Goal: Task Accomplishment & Management: Complete application form

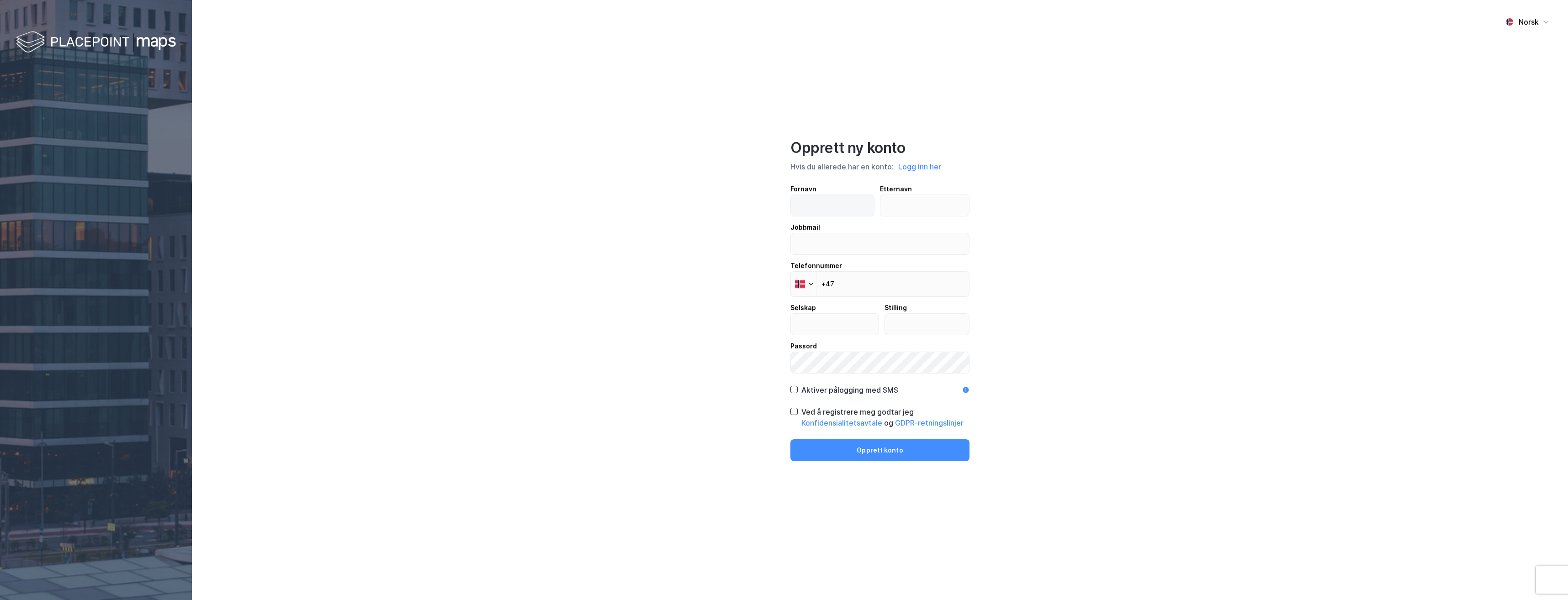
type input "[PERSON_NAME]"
type input "[PERSON_NAME][EMAIL_ADDRESS][DOMAIN_NAME]"
type input "VestenFjeldske Eiendom"
click at [866, 282] on input "+47" at bounding box center [880, 284] width 179 height 26
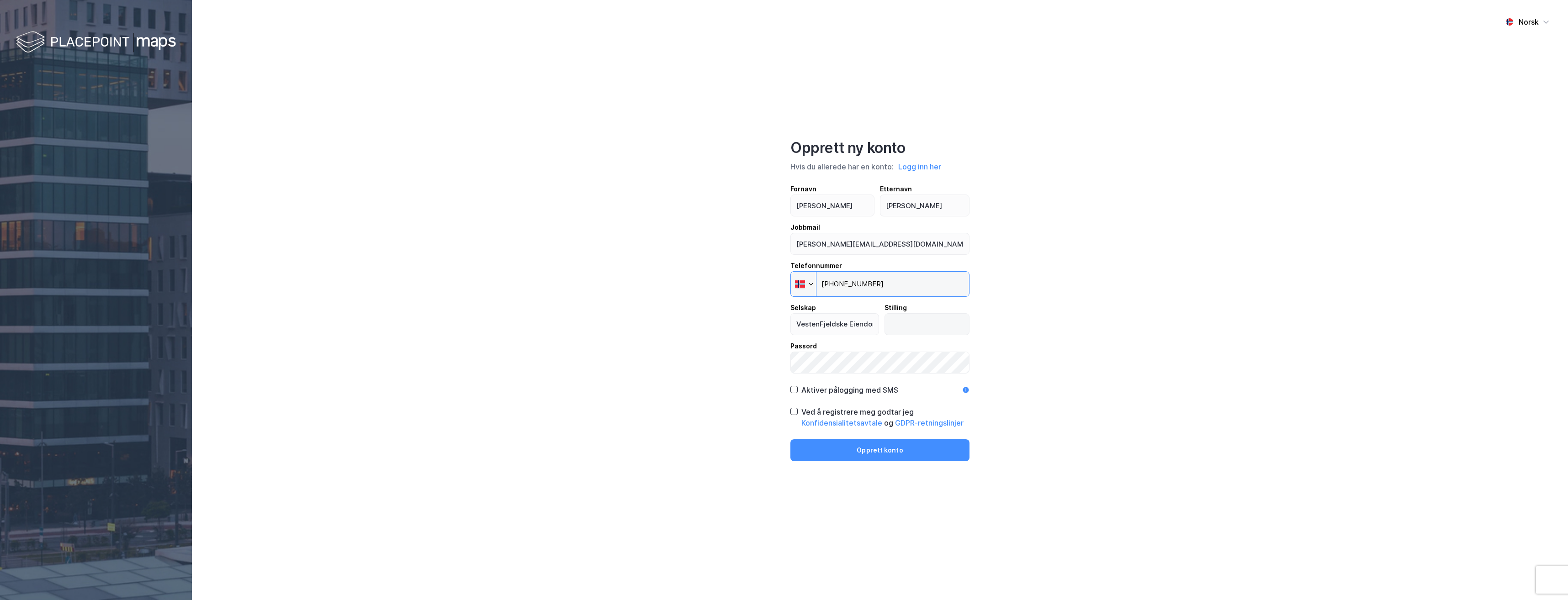
type input "+47 959 44 262"
click at [906, 323] on input "text" at bounding box center [927, 324] width 85 height 21
type input "eiendomsforvalter"
click at [791, 439] on button "Opprett konto" at bounding box center [880, 450] width 179 height 22
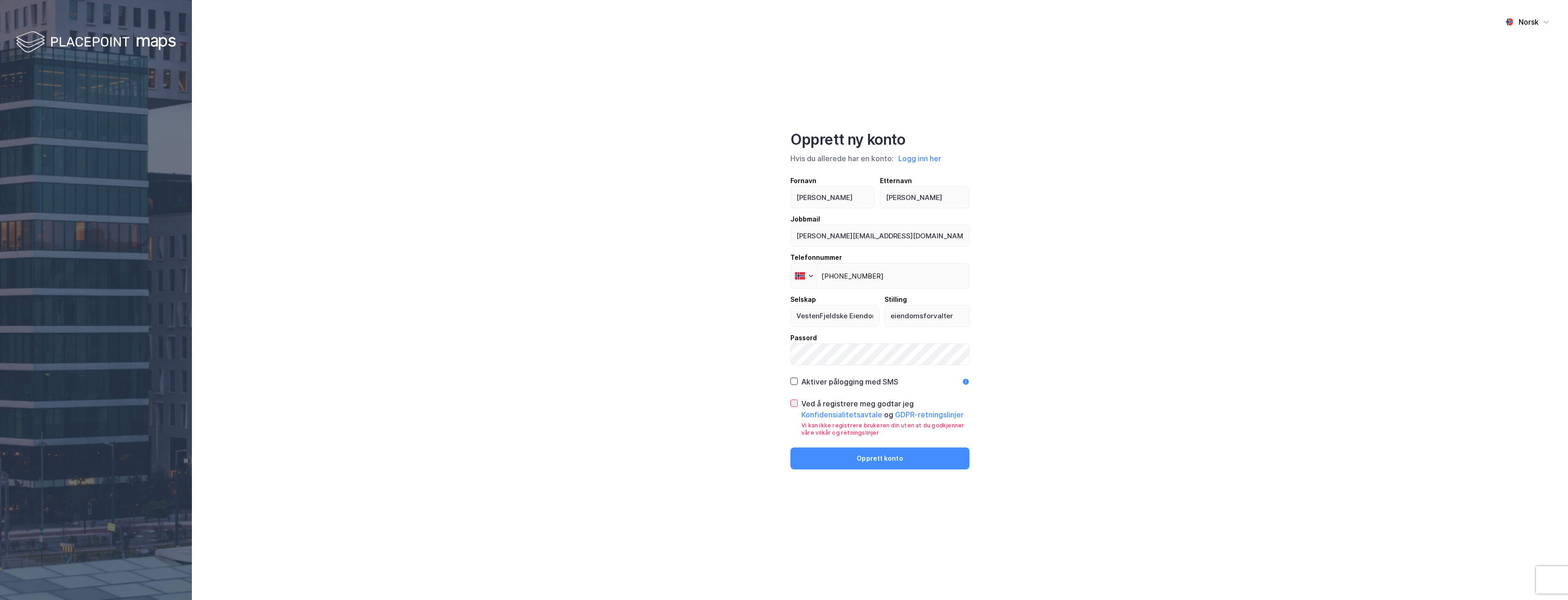
click at [797, 402] on icon at bounding box center [794, 403] width 7 height 7
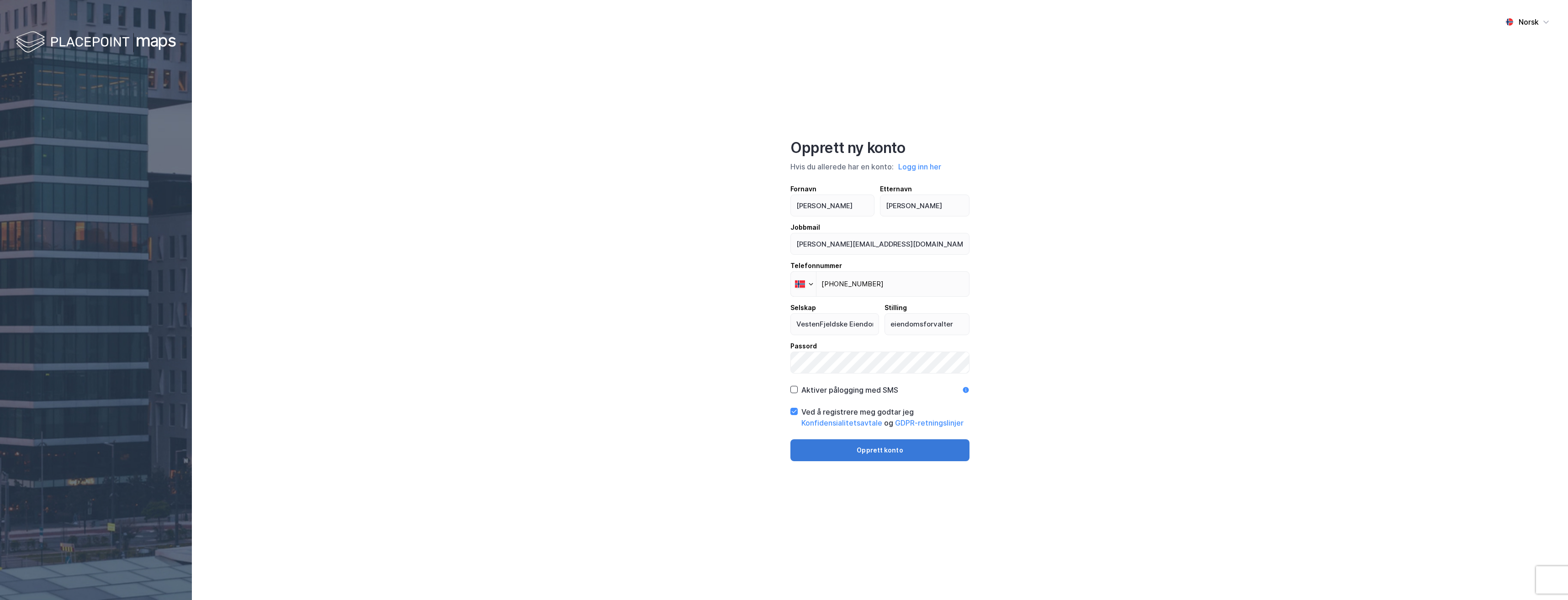
click at [873, 450] on button "Opprett konto" at bounding box center [880, 450] width 179 height 22
